Goal: Task Accomplishment & Management: Manage account settings

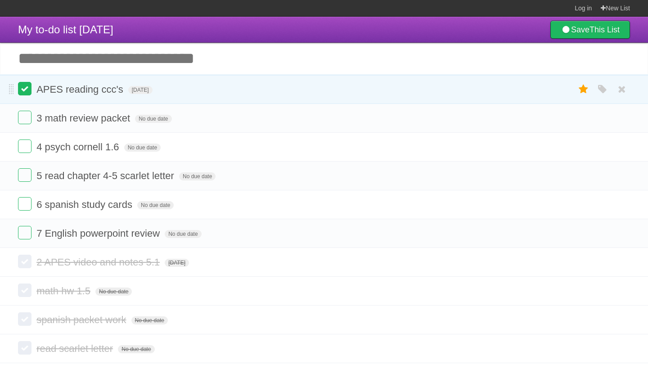
click at [27, 90] on label at bounding box center [25, 89] width 14 height 14
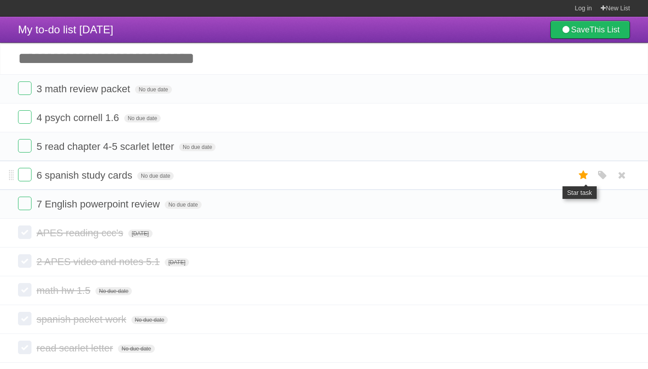
click at [585, 180] on icon at bounding box center [584, 175] width 13 height 15
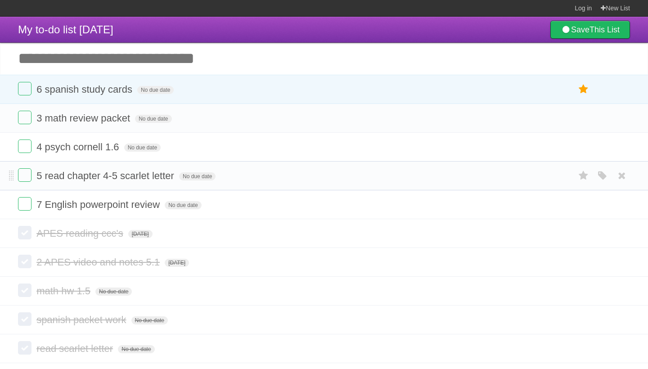
click at [519, 175] on form "5 read chapter 4-5 scarlet letter No due date White Red Blue Green Purple Orange" at bounding box center [324, 175] width 612 height 15
click at [106, 176] on span "5 read chapter 4-5 scarlet letter" at bounding box center [106, 175] width 140 height 11
click at [113, 177] on input "**********" at bounding box center [118, 177] width 164 height 12
type input "**********"
click at [186, 180] on span "No due date" at bounding box center [188, 176] width 36 height 8
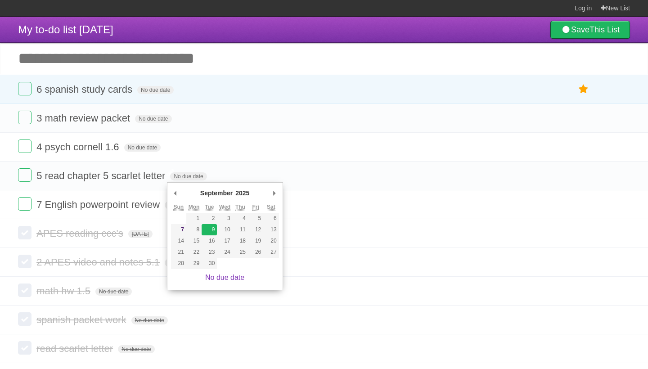
type span "[DATE]"
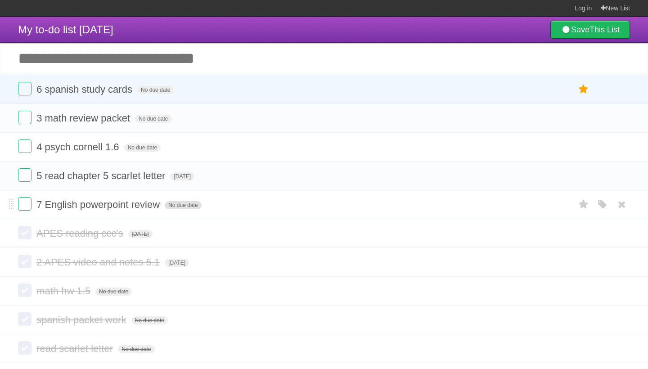
click at [172, 208] on span "No due date" at bounding box center [183, 205] width 36 height 8
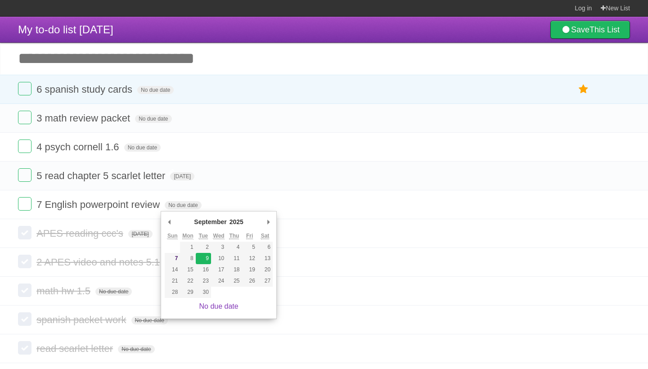
type span "[DATE]"
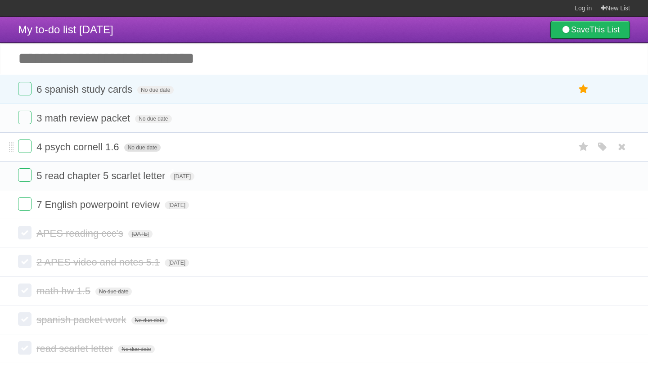
click at [141, 149] on span "No due date" at bounding box center [142, 148] width 36 height 8
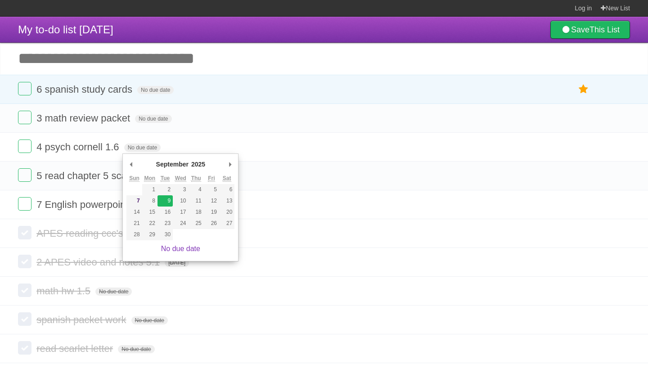
type span "[DATE]"
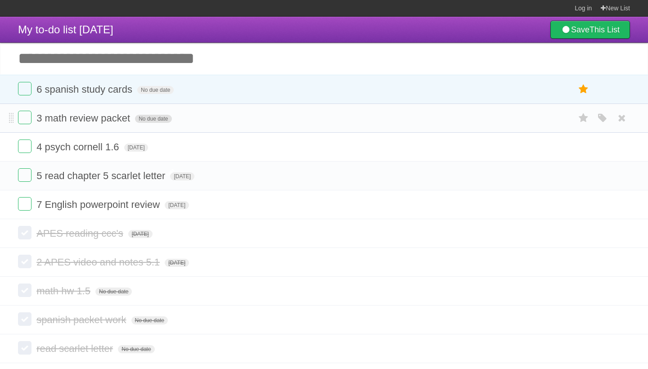
click at [148, 120] on span "No due date" at bounding box center [153, 119] width 36 height 8
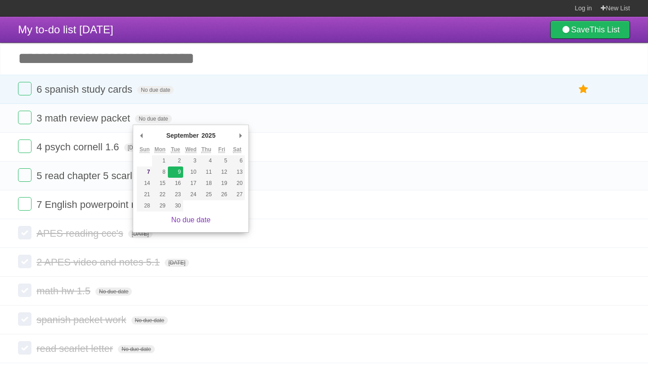
type span "[DATE]"
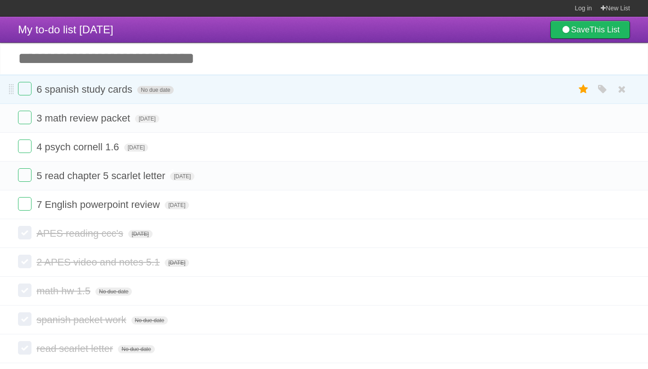
click at [146, 91] on span "No due date" at bounding box center [155, 90] width 36 height 8
click at [162, 94] on span "[DATE]" at bounding box center [149, 90] width 24 height 8
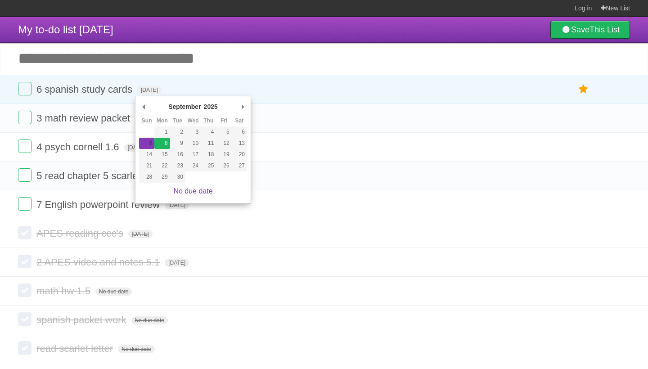
type span "[DATE]"
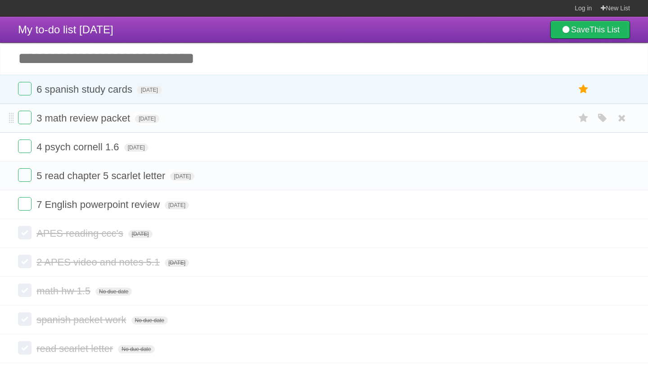
click at [68, 124] on span "3 math review packet" at bounding box center [84, 118] width 96 height 11
click at [224, 117] on form "3 math review packet [DATE] White Red Blue Green Purple Orange" at bounding box center [324, 118] width 612 height 15
